Goal: Task Accomplishment & Management: Complete application form

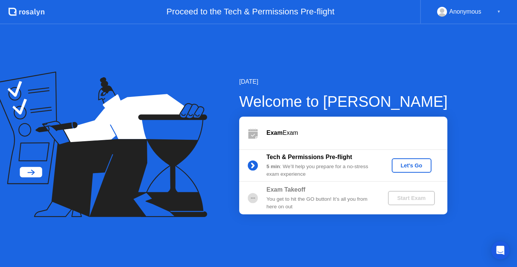
click at [413, 168] on div "Let's Go" at bounding box center [411, 165] width 34 height 6
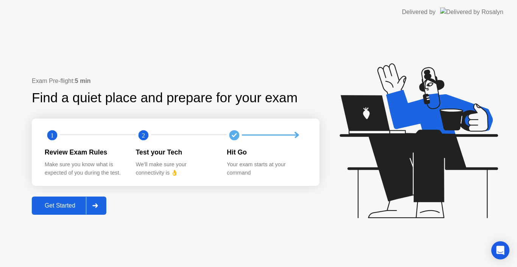
click at [67, 209] on div "Get Started" at bounding box center [60, 205] width 52 height 7
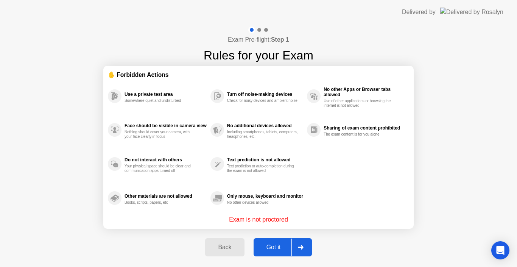
click at [284, 244] on div "Got it" at bounding box center [274, 247] width 36 height 7
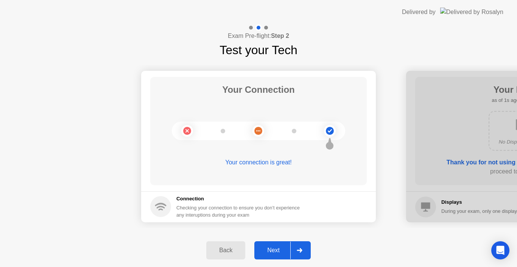
click at [272, 250] on div "Next" at bounding box center [273, 250] width 34 height 7
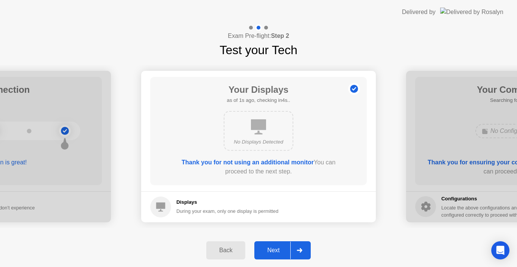
click at [272, 250] on div "Next" at bounding box center [273, 250] width 34 height 7
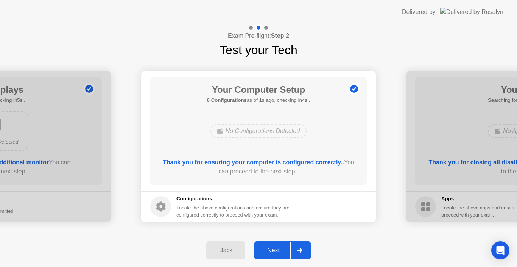
click at [272, 250] on div "Next" at bounding box center [273, 250] width 34 height 7
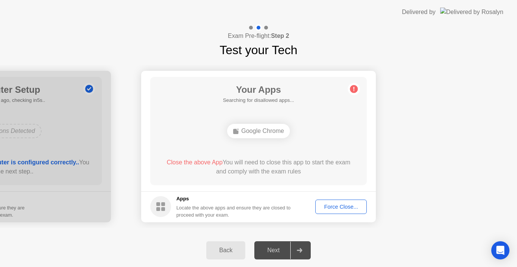
click at [285, 184] on div "Your Apps Searching for disallowed apps... Google Chrome Close the above App Yo…" at bounding box center [258, 131] width 216 height 108
click at [352, 239] on div "Back Next" at bounding box center [258, 249] width 517 height 33
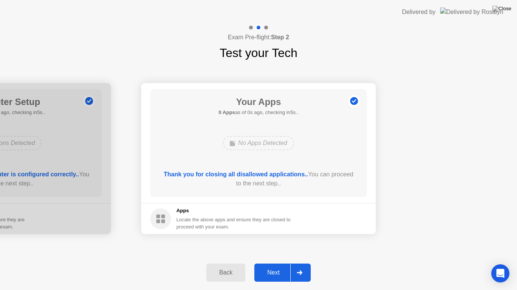
click at [273, 266] on div "Next" at bounding box center [273, 273] width 34 height 7
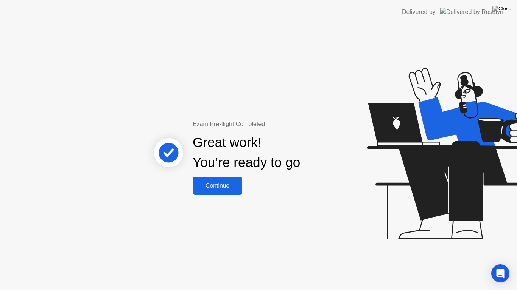
click at [208, 183] on div "Continue" at bounding box center [217, 186] width 45 height 7
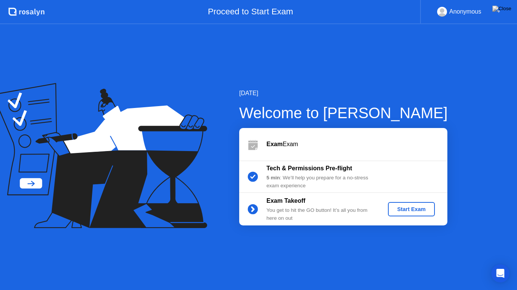
click at [400, 211] on div "Start Exam" at bounding box center [411, 210] width 40 height 6
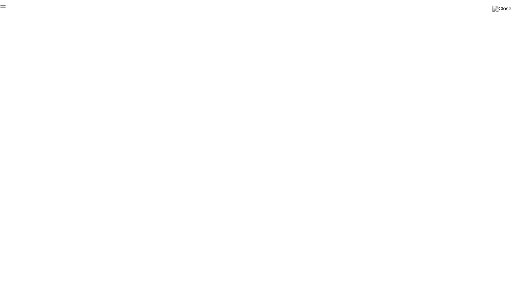
click div "End Proctoring Session"
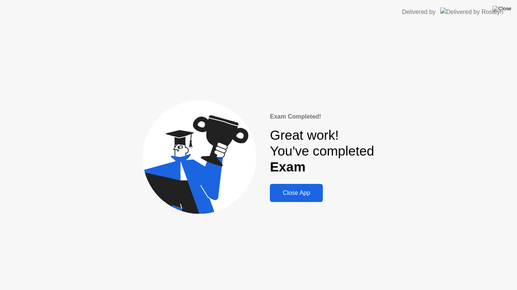
click at [291, 195] on div "Close App" at bounding box center [296, 193] width 48 height 7
